Goal: Navigation & Orientation: Find specific page/section

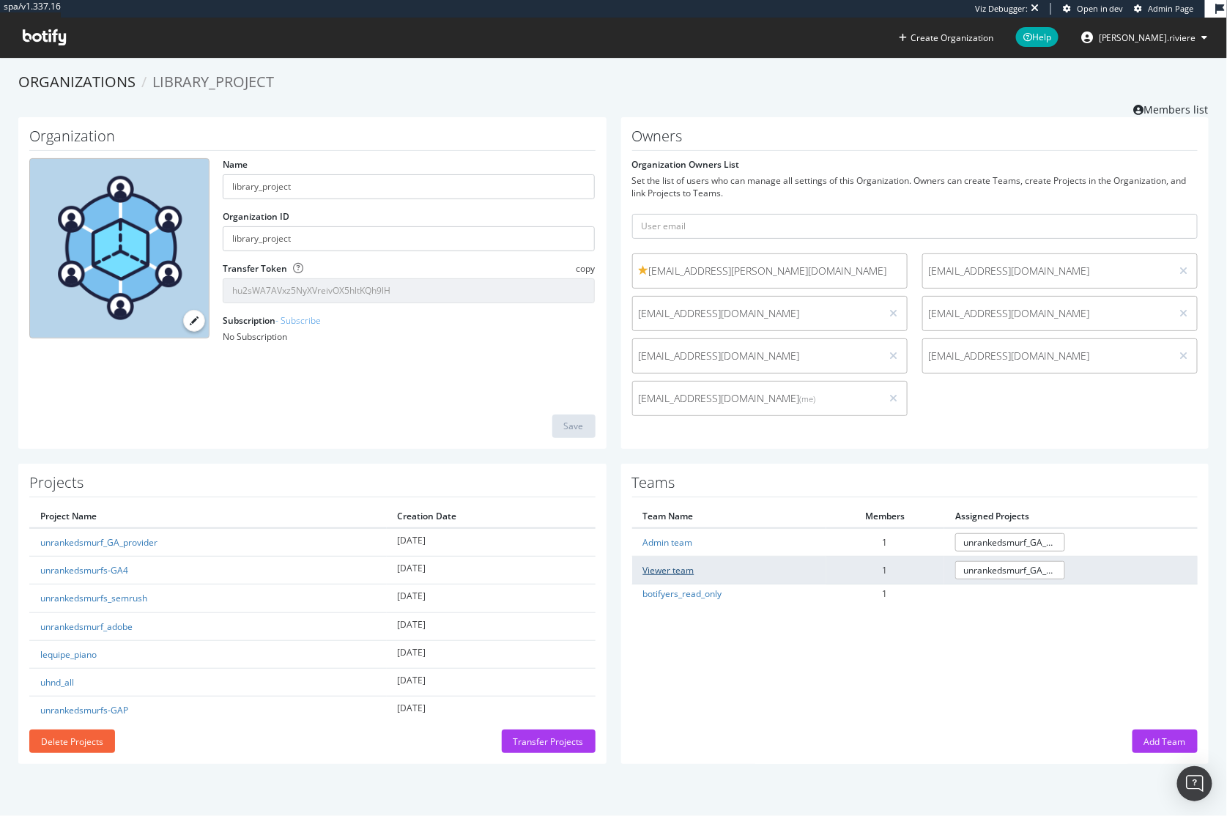
click at [672, 573] on link "Viewer team" at bounding box center [668, 570] width 51 height 12
